Goal: Task Accomplishment & Management: Use online tool/utility

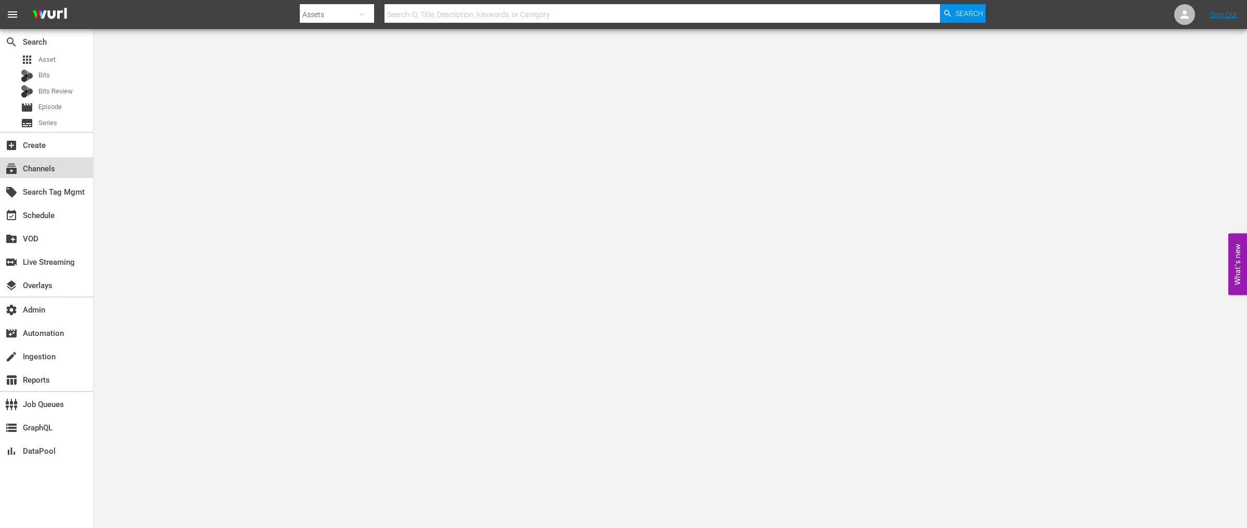
click at [55, 167] on div "subscriptions Channels" at bounding box center [29, 167] width 58 height 9
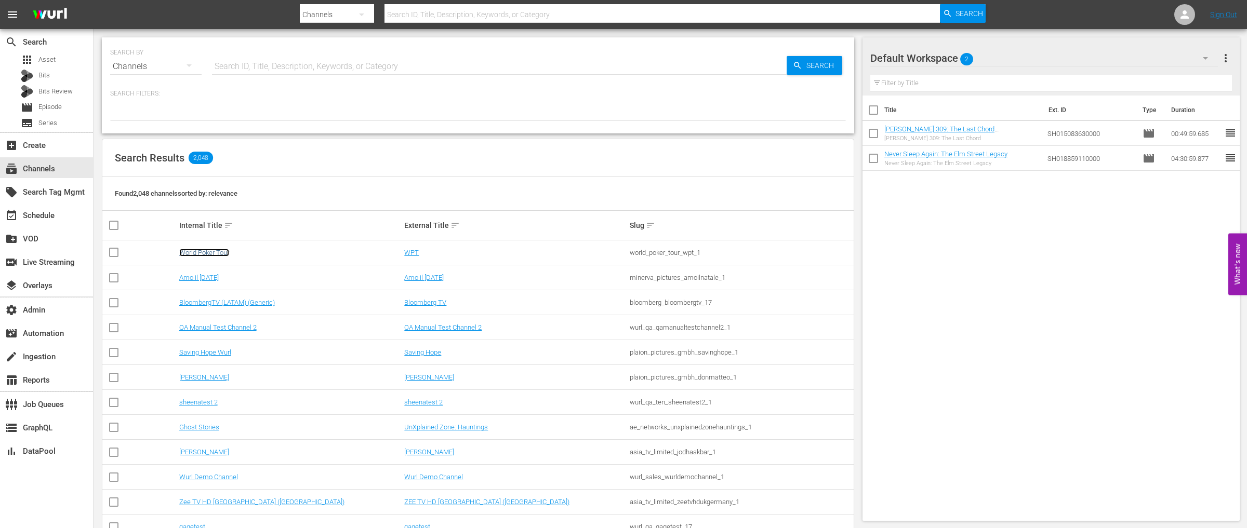
click at [214, 251] on link "World Poker Tour" at bounding box center [204, 253] width 50 height 8
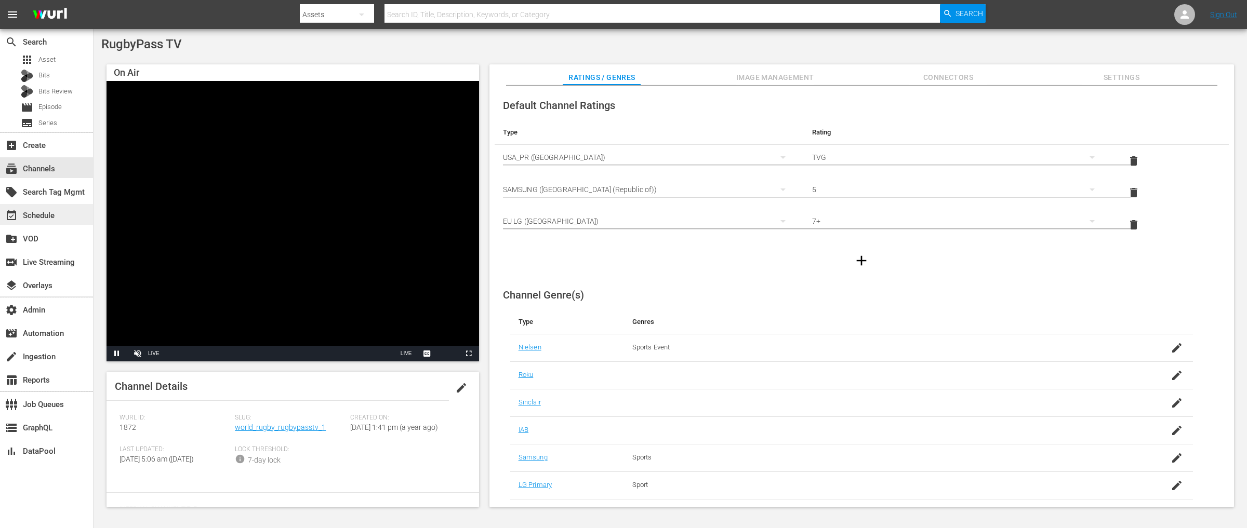
click at [54, 214] on div "event_available Schedule" at bounding box center [29, 213] width 58 height 9
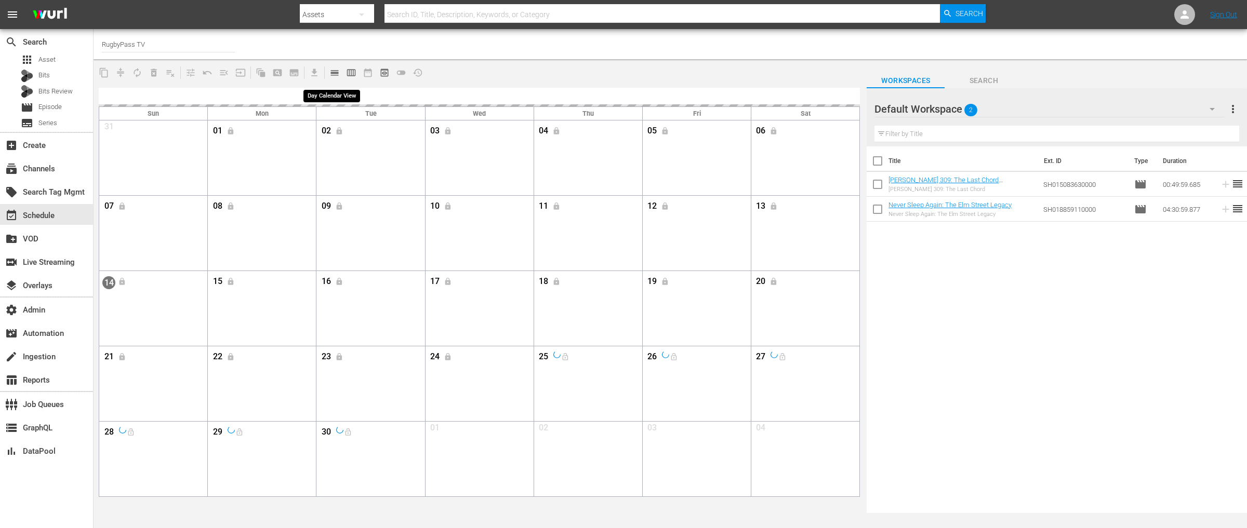
click at [329, 70] on span "calendar_view_day_outlined" at bounding box center [334, 73] width 10 height 10
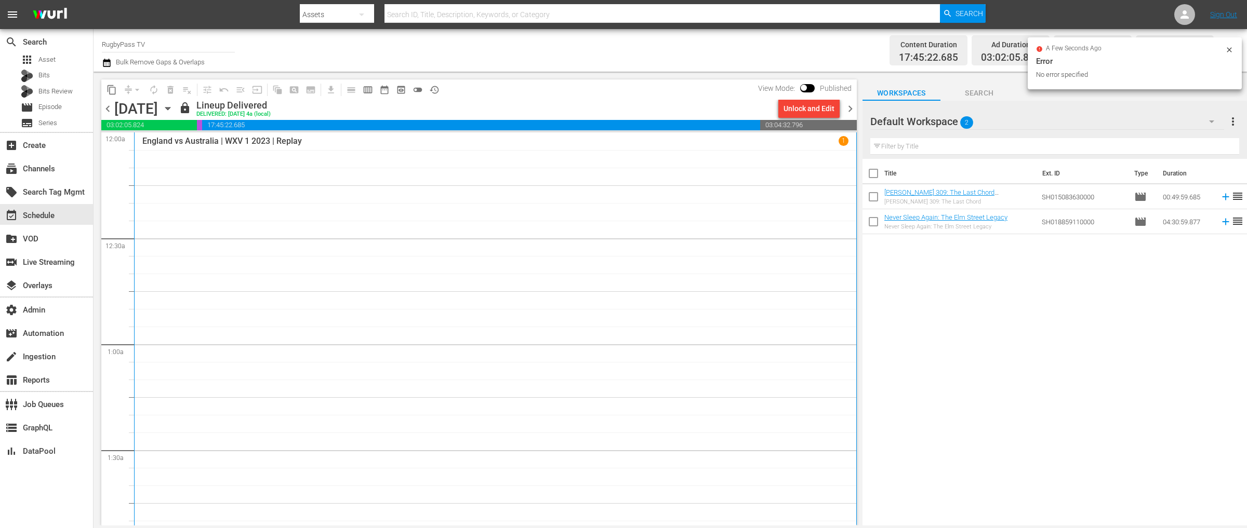
click at [408, 278] on div "England vs Australia | WXV 1 2023 | Replay 1" at bounding box center [495, 458] width 706 height 645
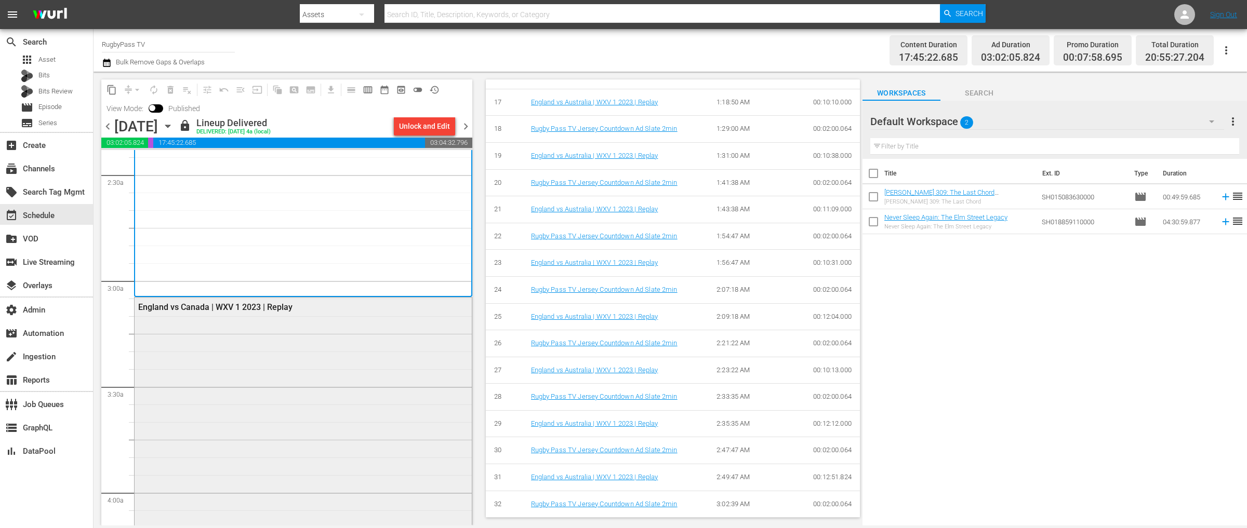
scroll to position [507, 0]
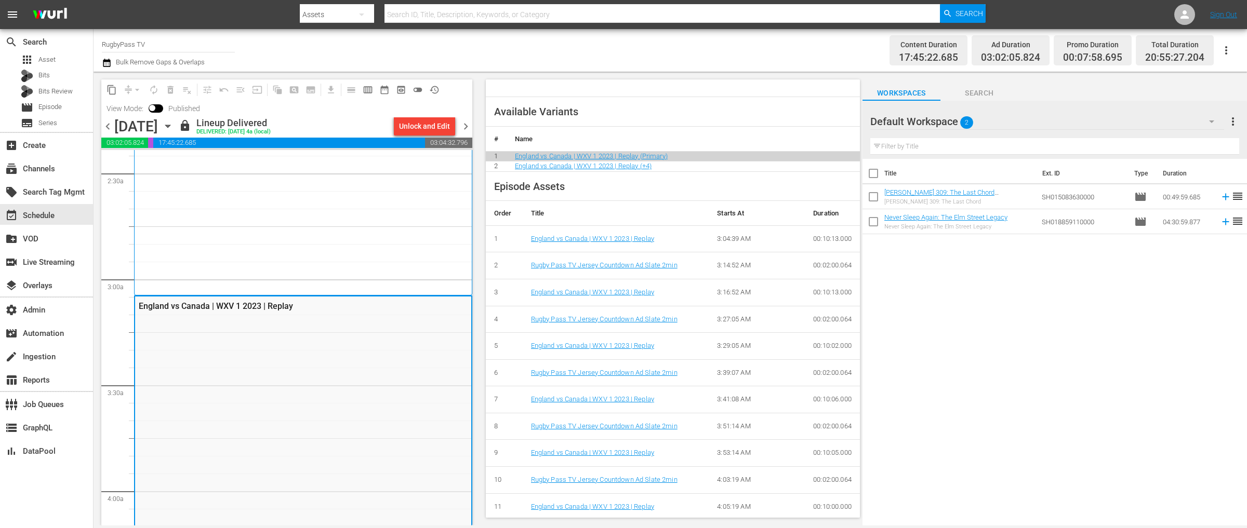
scroll to position [320, 0]
click at [402, 91] on span "preview_outlined" at bounding box center [401, 90] width 10 height 10
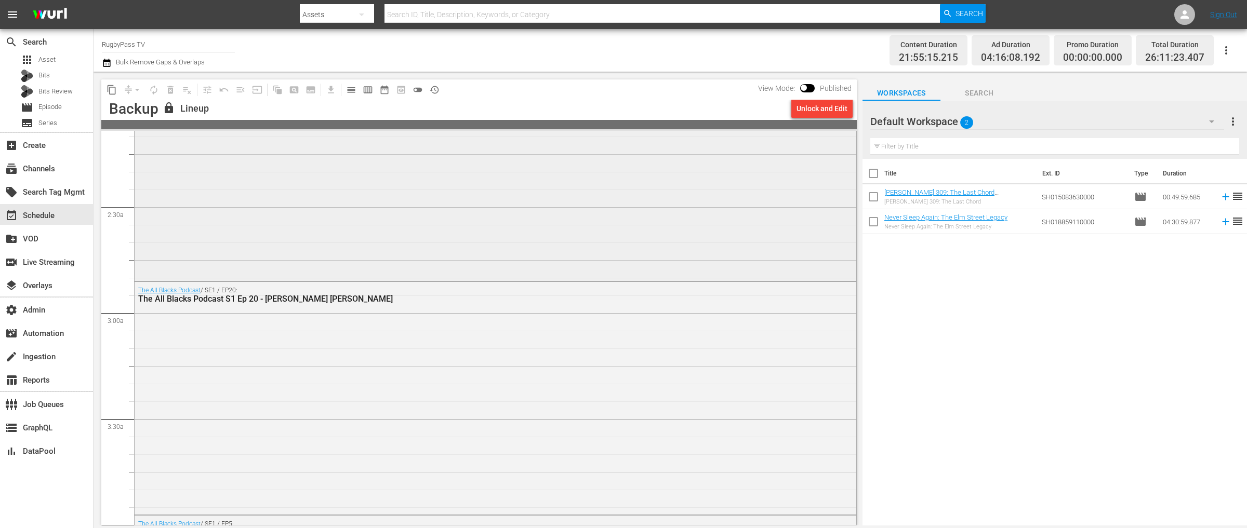
scroll to position [422, 0]
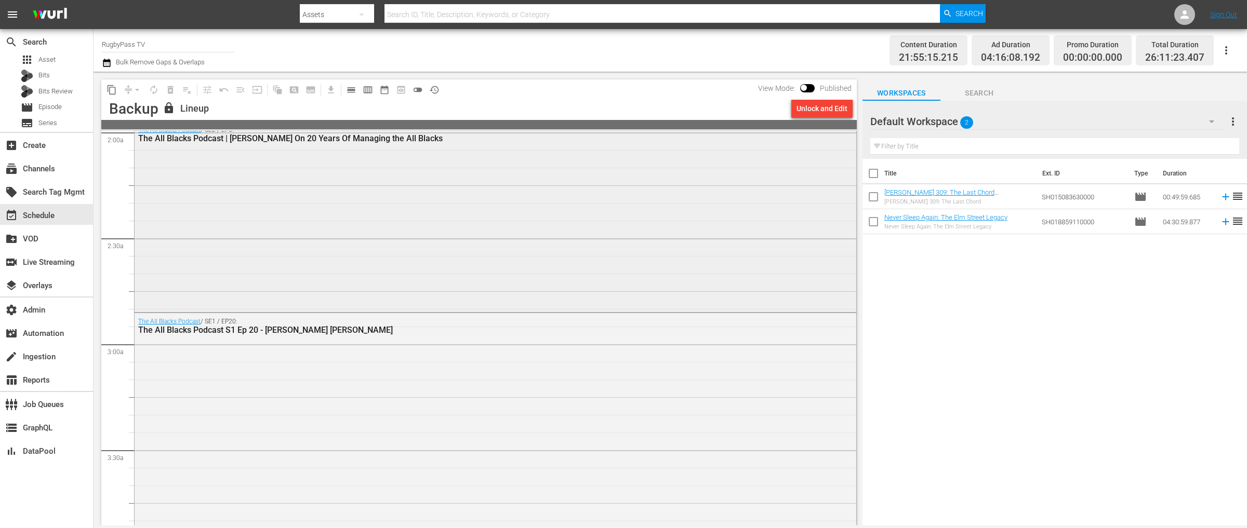
click at [369, 265] on div "The All Blacks Podcast / SE2 / EP6: The All Blacks Podcast | [PERSON_NAME] On 2…" at bounding box center [496, 216] width 722 height 189
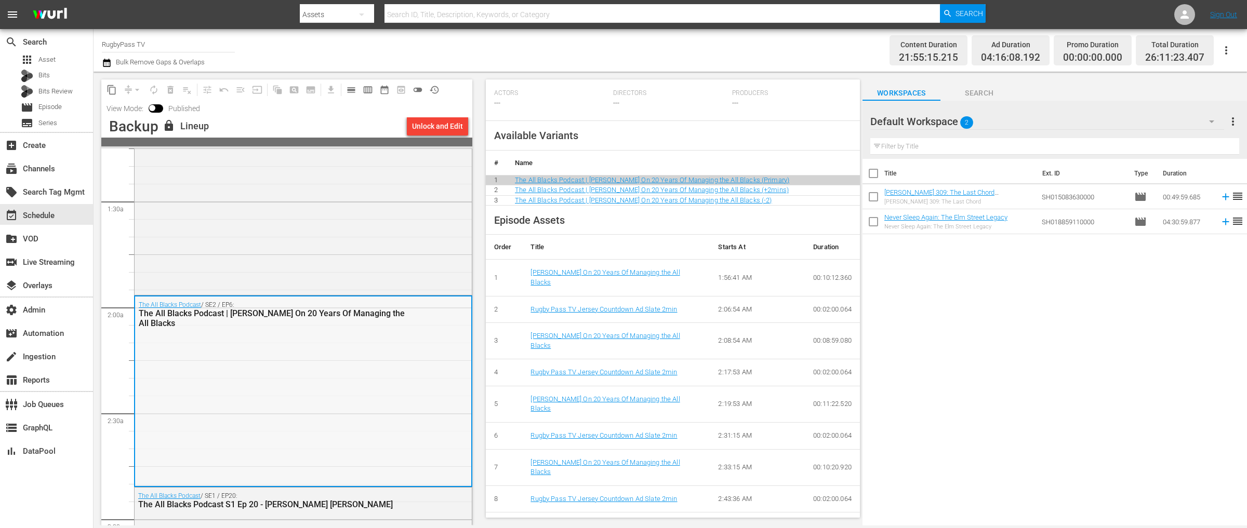
scroll to position [255, 0]
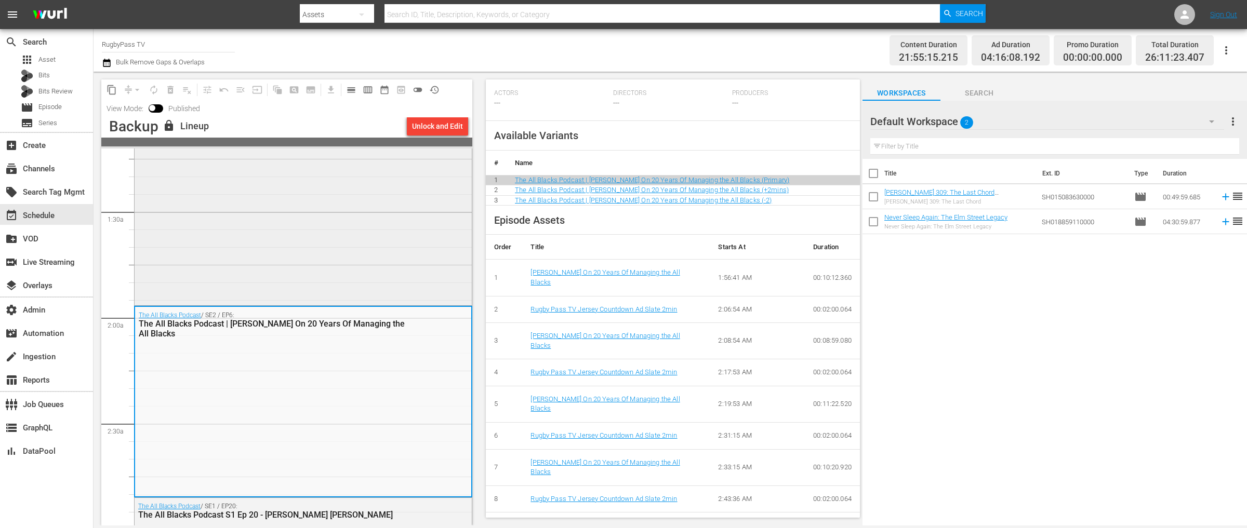
click at [327, 277] on div "The All Blacks Podcast / SE2 / EP12: The All Blacks Podcast | [PERSON_NAME] and…" at bounding box center [303, 210] width 337 height 184
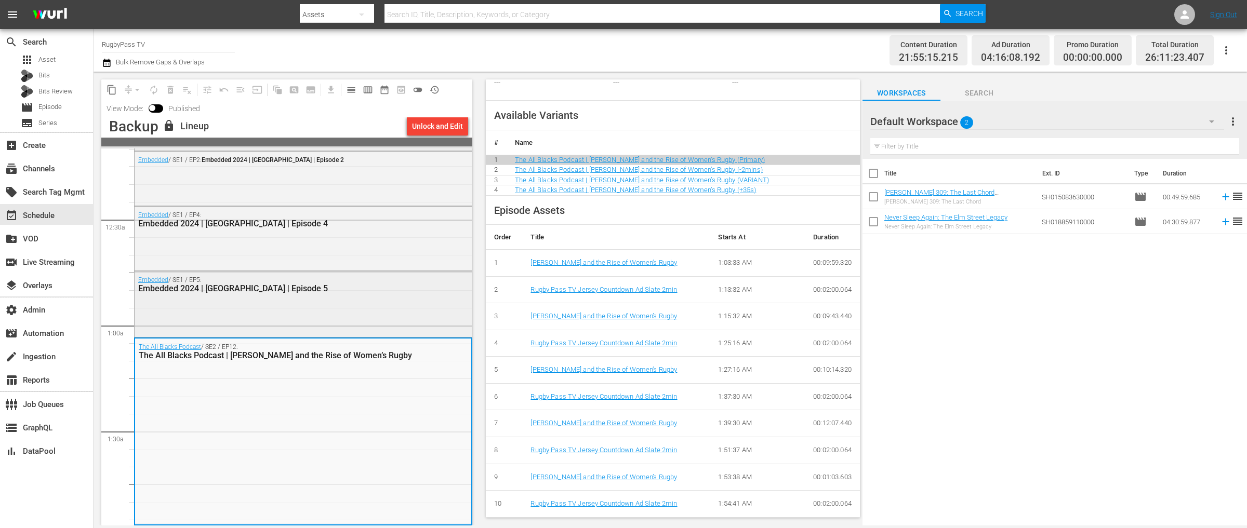
scroll to position [29, 0]
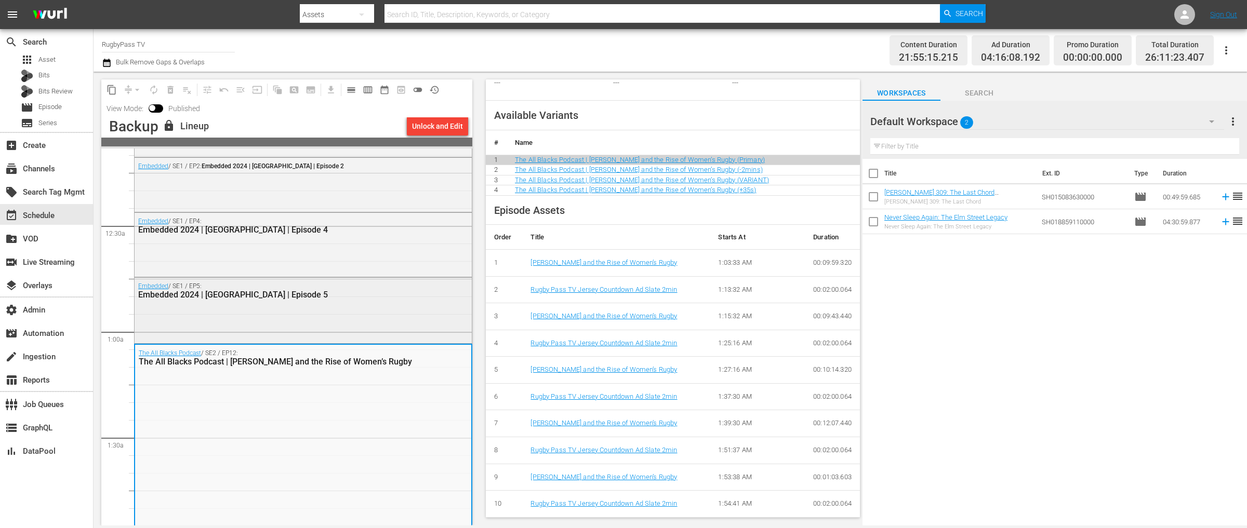
click at [261, 320] on div "Embedded / SE1 / EP5: Embedded 2024 | [GEOGRAPHIC_DATA] | Episode 5" at bounding box center [303, 309] width 337 height 63
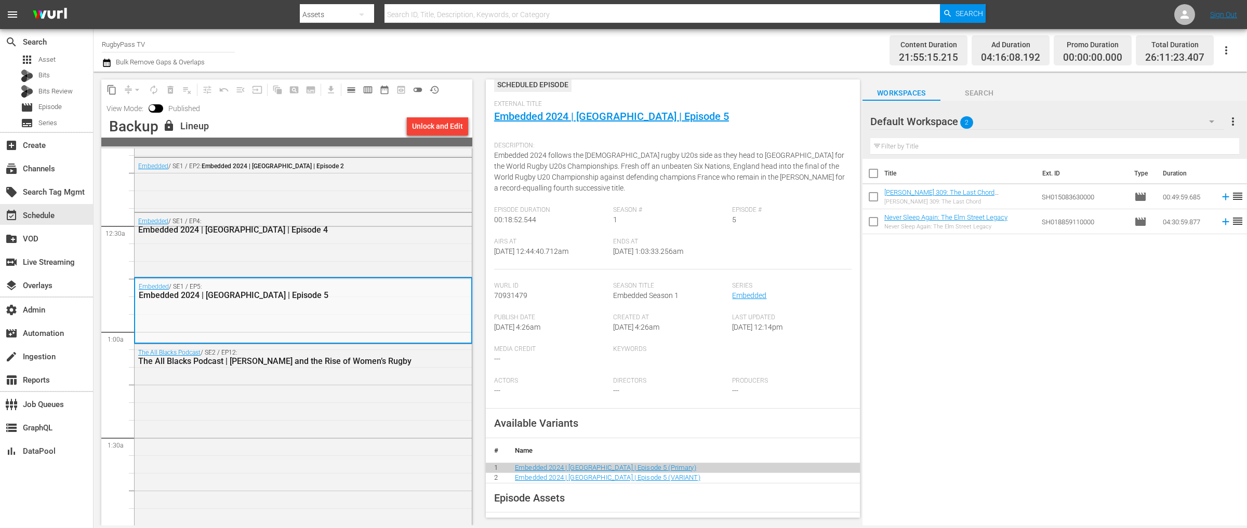
scroll to position [113, 0]
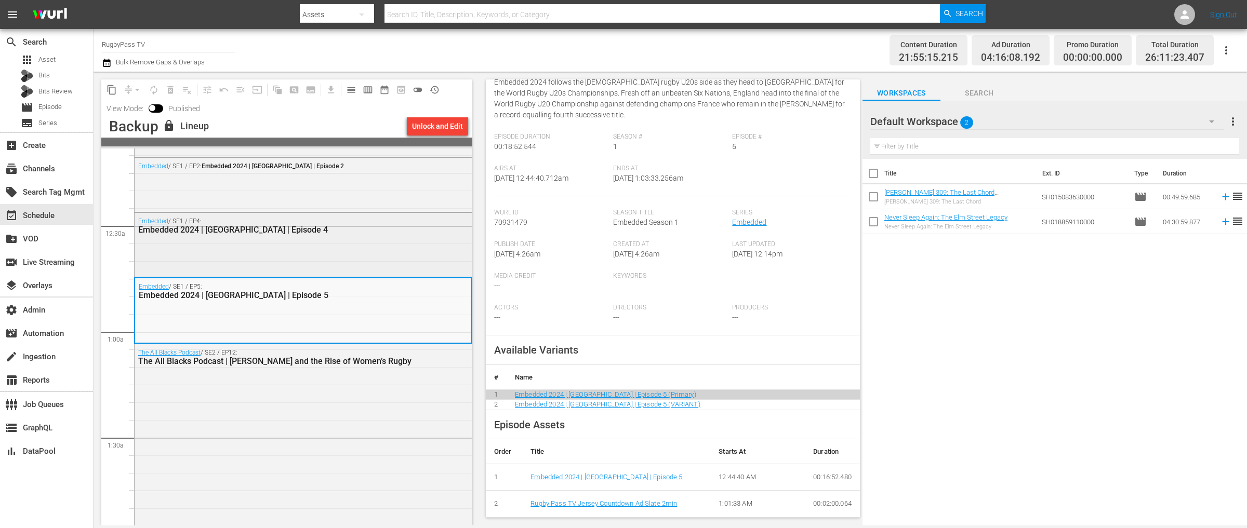
click at [322, 251] on div "Embedded / SE1 / EP4: Embedded 2024 | [GEOGRAPHIC_DATA] | Episode 4" at bounding box center [303, 244] width 337 height 62
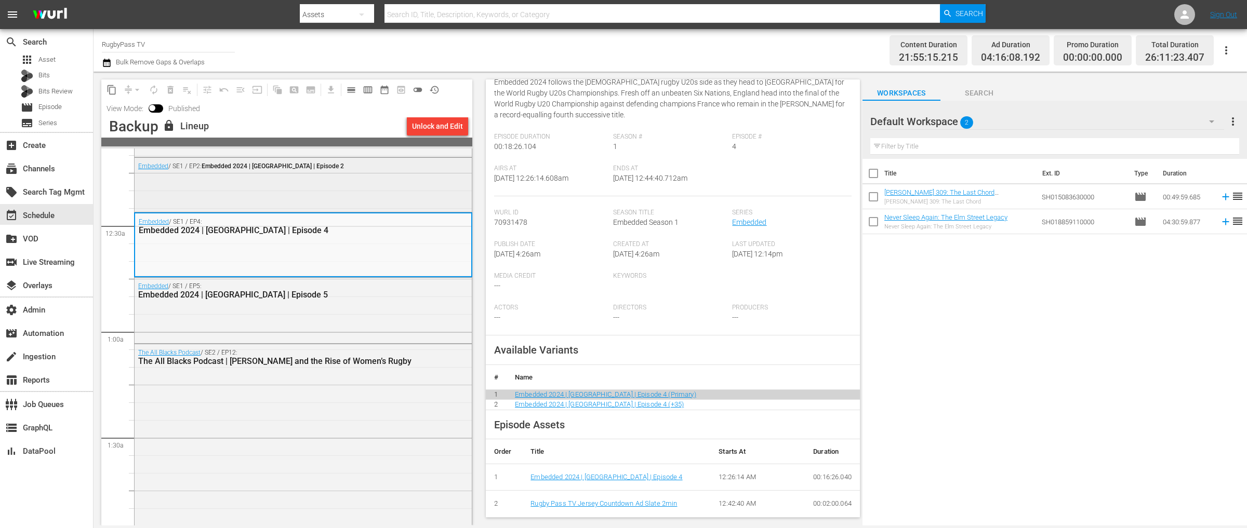
click at [293, 190] on div "Embedded / SE1 / EP2: Embedded 2024 | [GEOGRAPHIC_DATA] | Episode 2" at bounding box center [303, 184] width 337 height 52
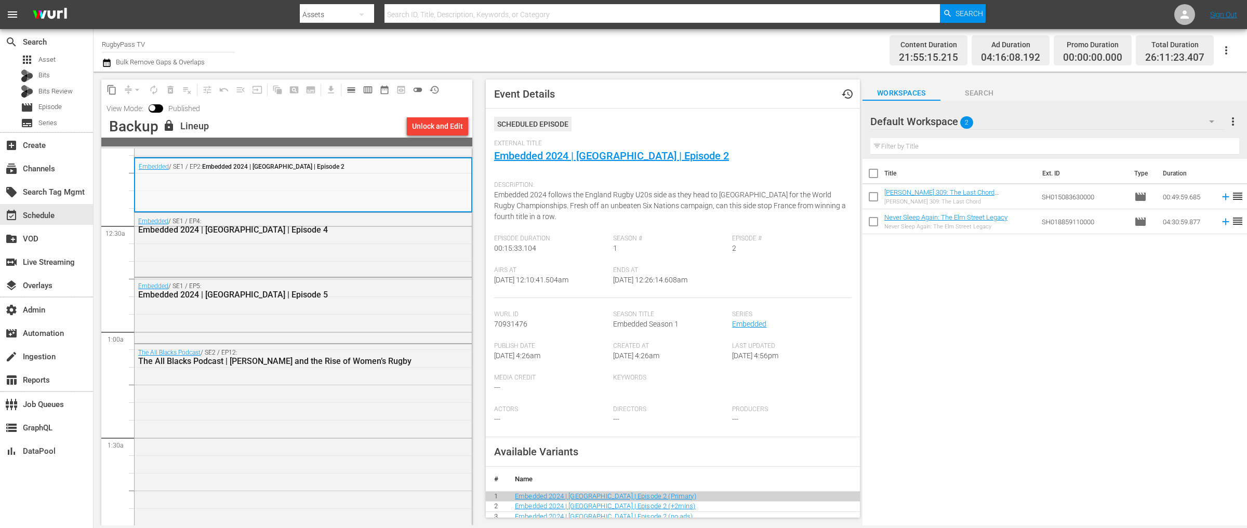
scroll to position [112, 0]
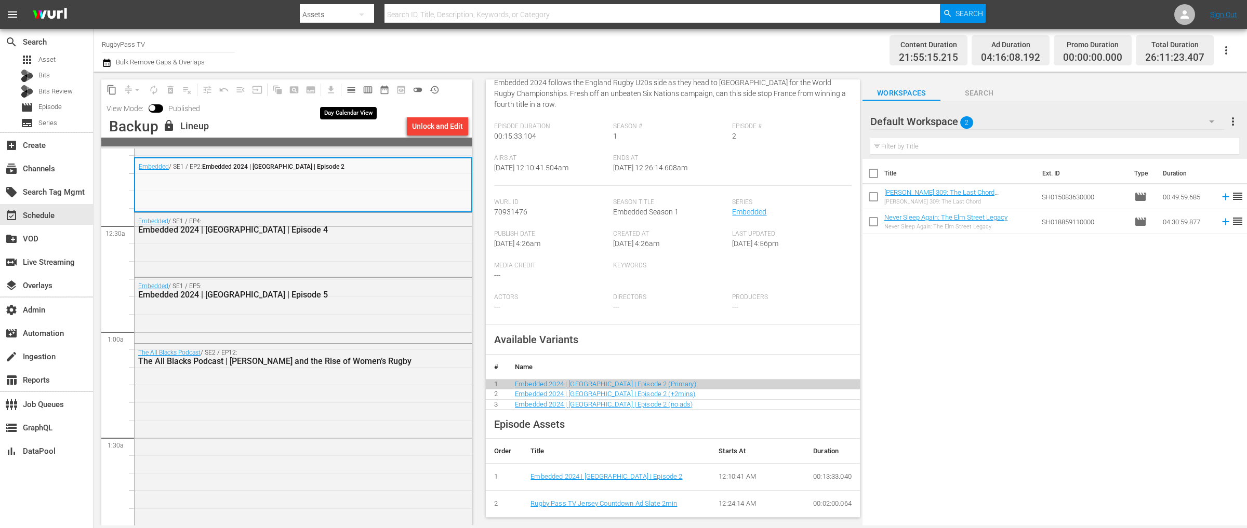
click at [353, 88] on span "calendar_view_day_outlined" at bounding box center [351, 90] width 10 height 10
